Goal: Find specific page/section: Find specific page/section

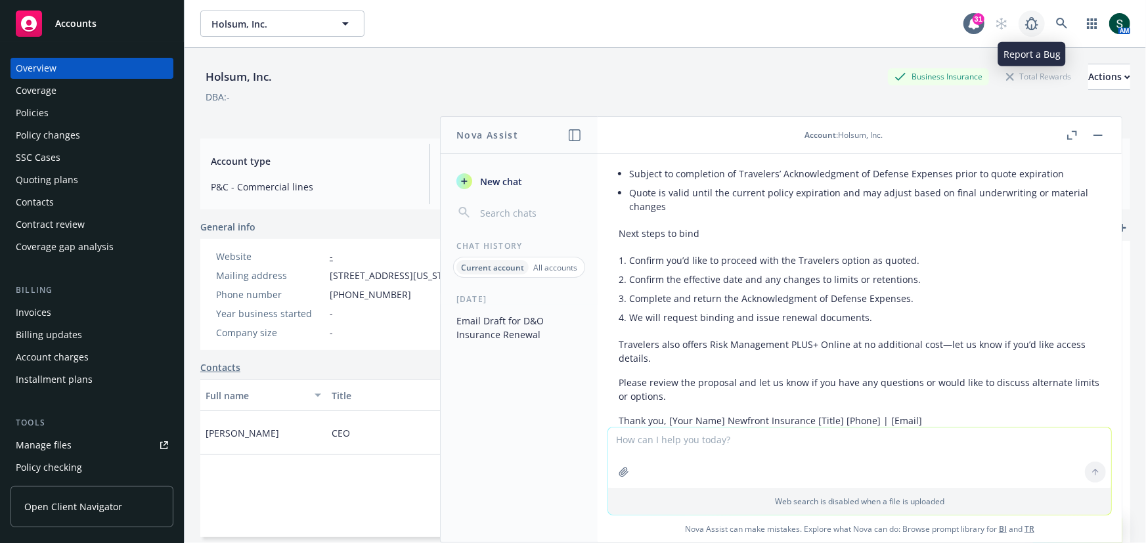
click at [1037, 22] on icon at bounding box center [1032, 24] width 16 height 16
click at [1062, 14] on link at bounding box center [1062, 24] width 26 height 26
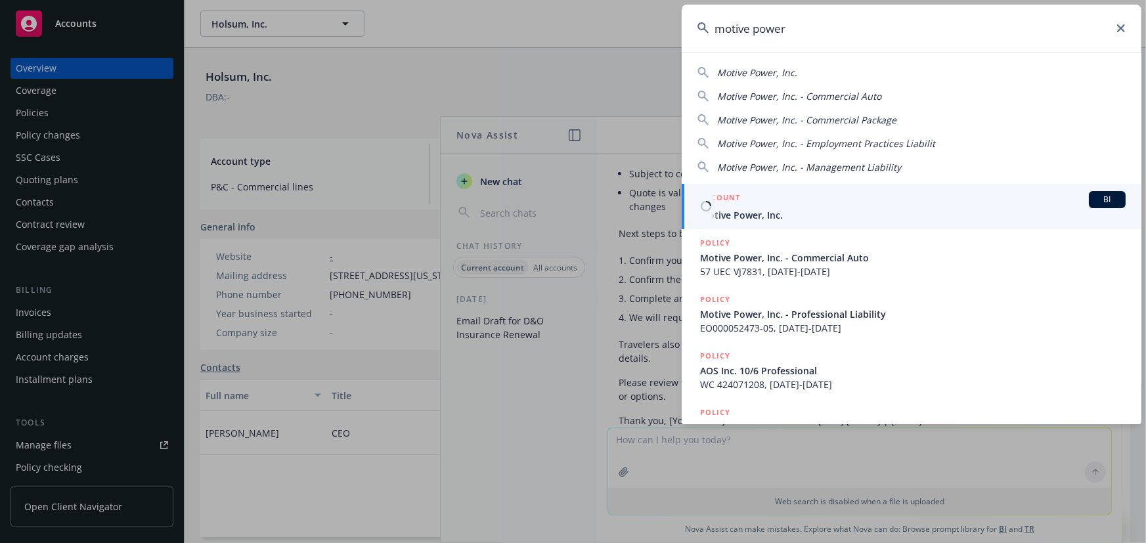
type input "motive power"
click at [784, 205] on div "ACCOUNT BI" at bounding box center [912, 199] width 425 height 17
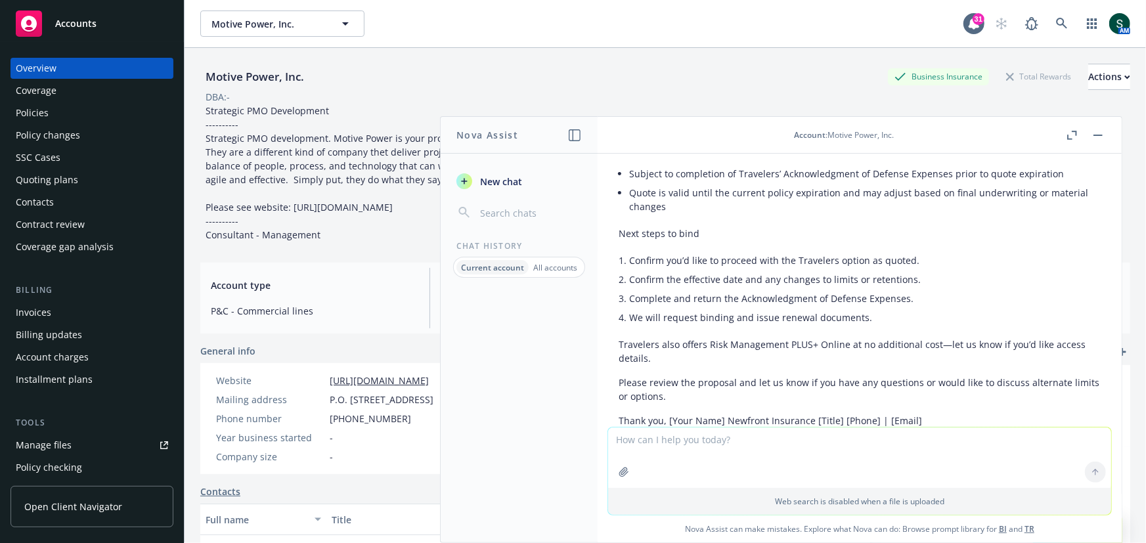
click at [62, 184] on div "Quoting plans" at bounding box center [47, 179] width 62 height 21
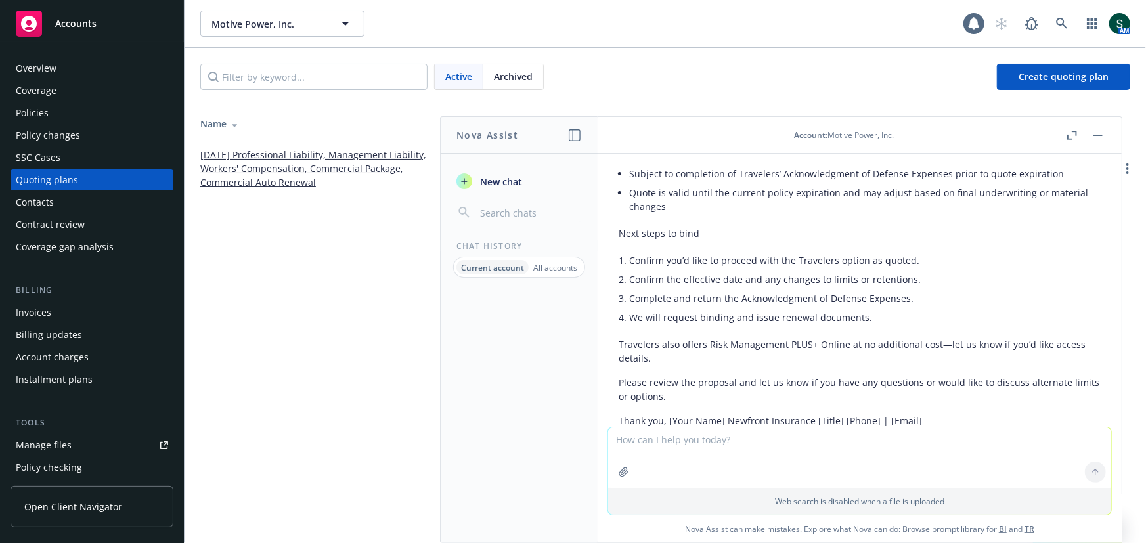
click at [1098, 130] on button "button" at bounding box center [1098, 135] width 16 height 16
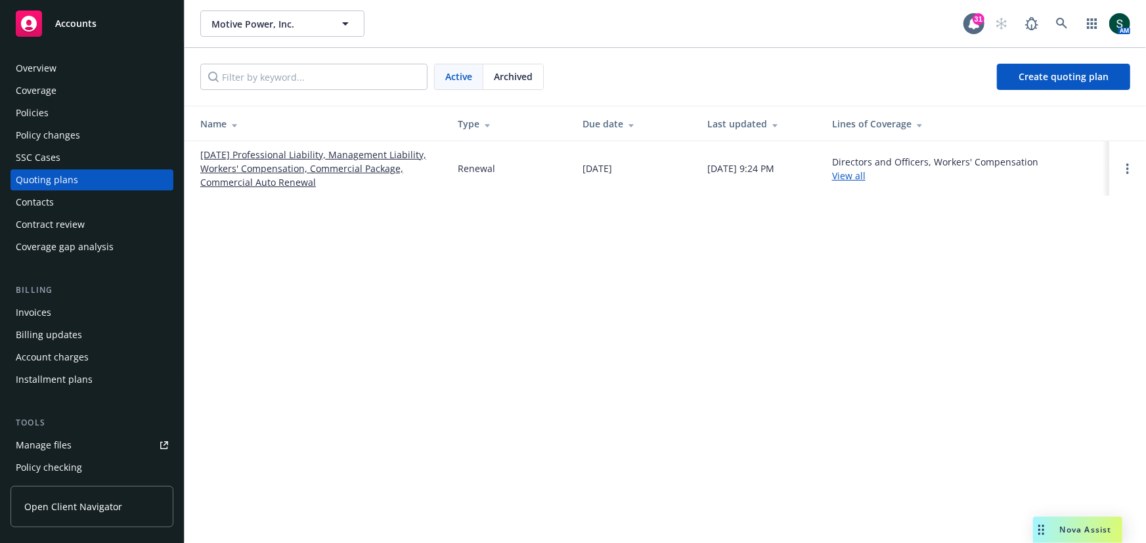
click at [316, 162] on link "[DATE] Professional Liability, Management Liability, Workers' Compensation, Com…" at bounding box center [318, 168] width 236 height 41
